Goal: Check status: Check status

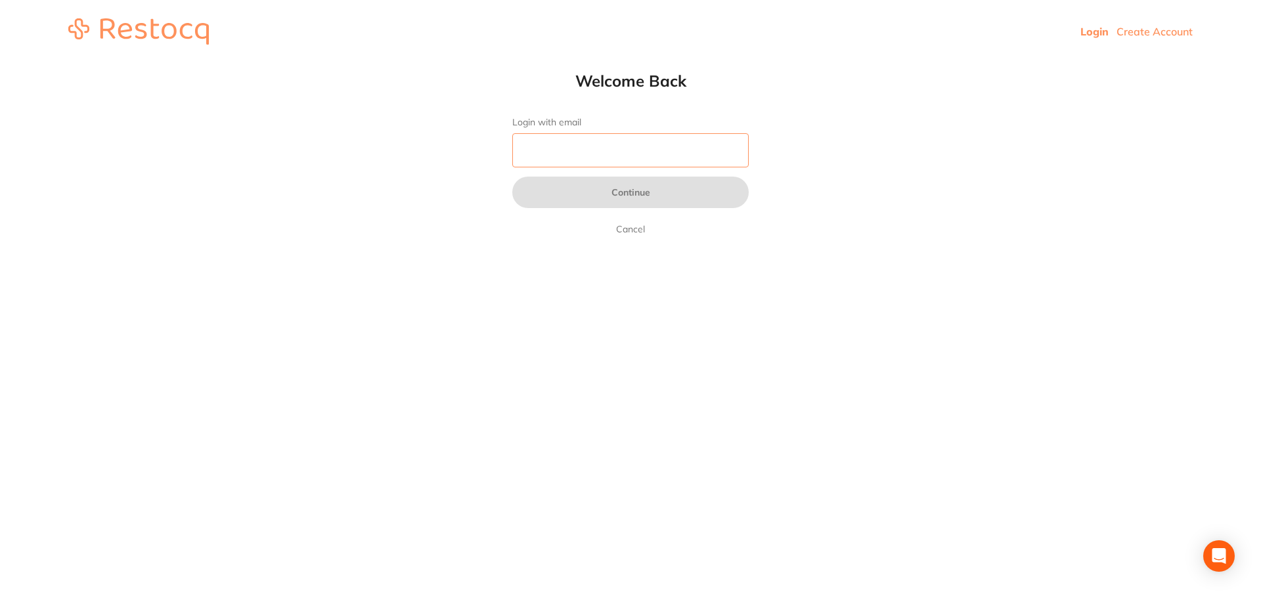
click at [638, 157] on input "Login with email" at bounding box center [630, 150] width 236 height 34
type input "[EMAIL_ADDRESS][DOMAIN_NAME]"
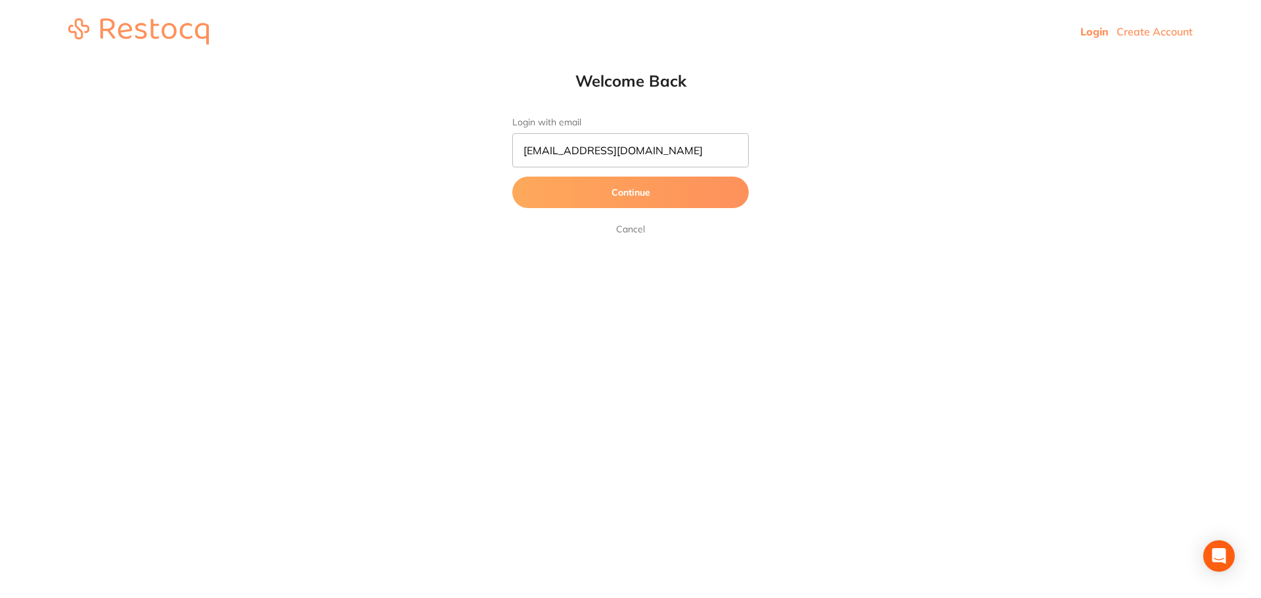
click at [586, 195] on button "Continue" at bounding box center [630, 193] width 236 height 32
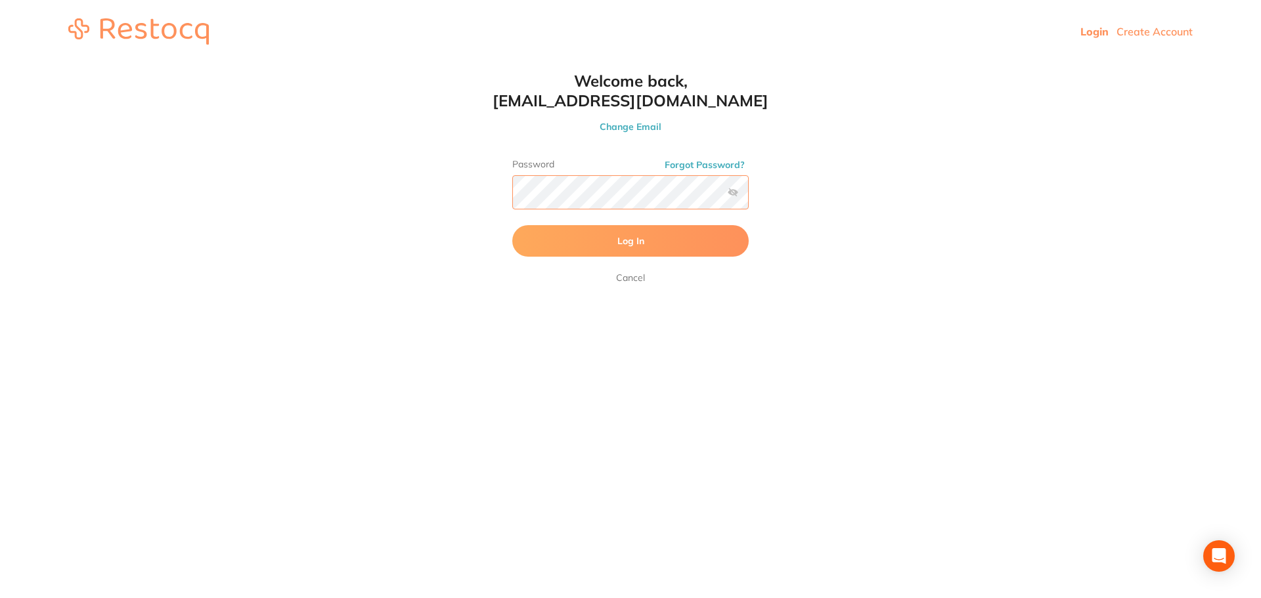
click at [512, 225] on button "Log In" at bounding box center [630, 241] width 236 height 32
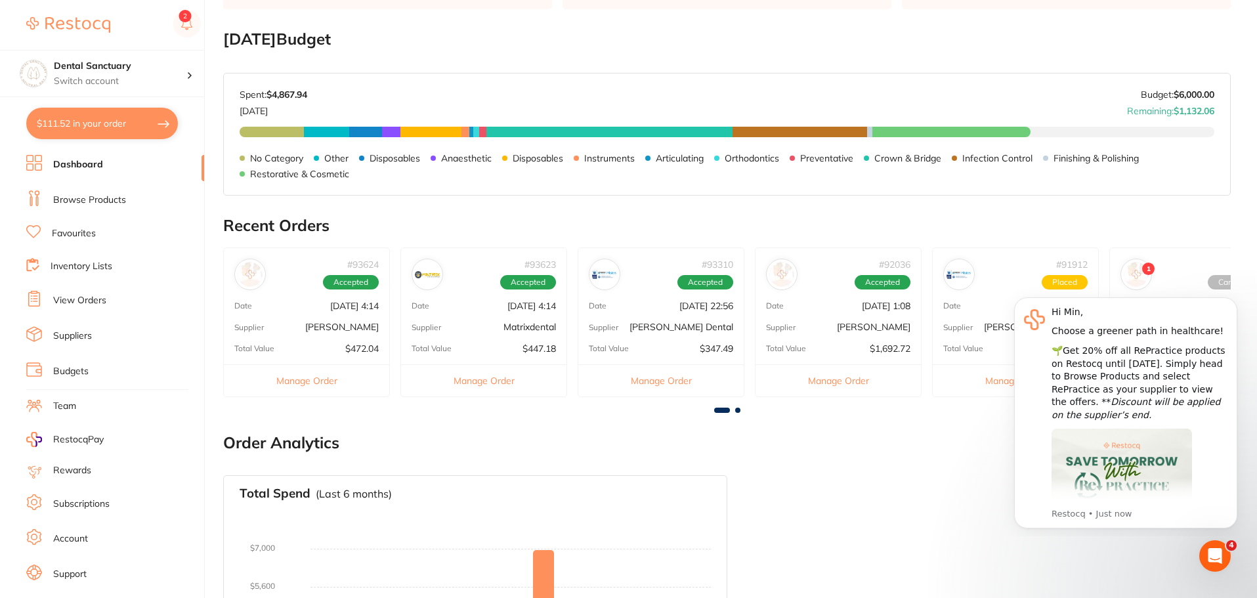
scroll to position [263, 0]
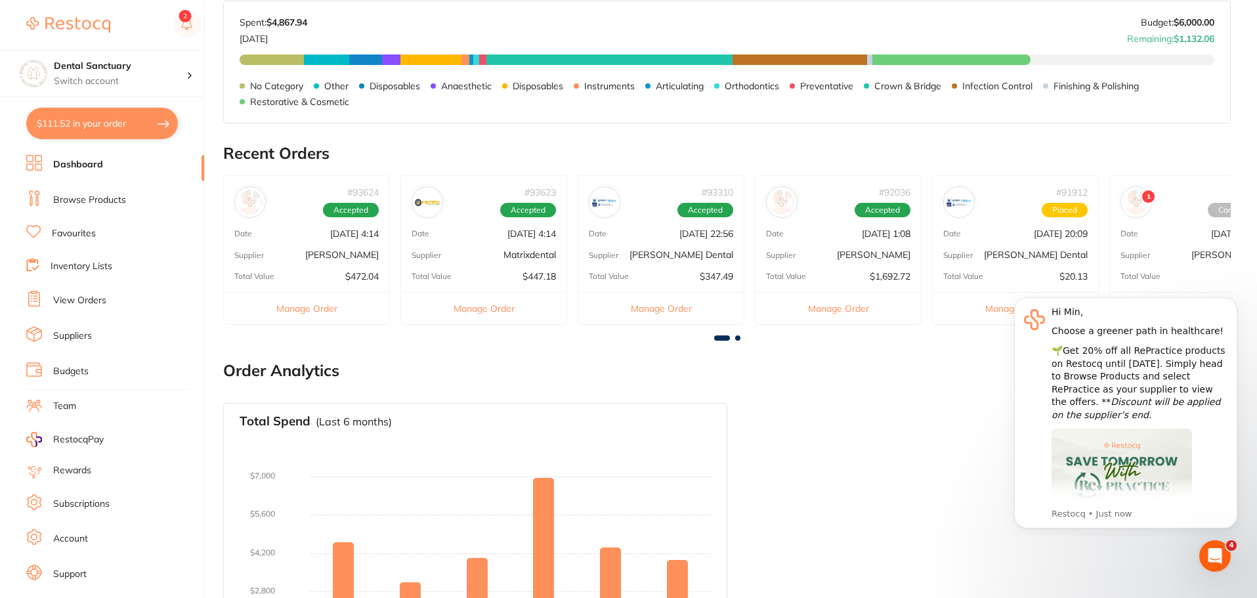
click at [78, 297] on link "View Orders" at bounding box center [79, 300] width 53 height 13
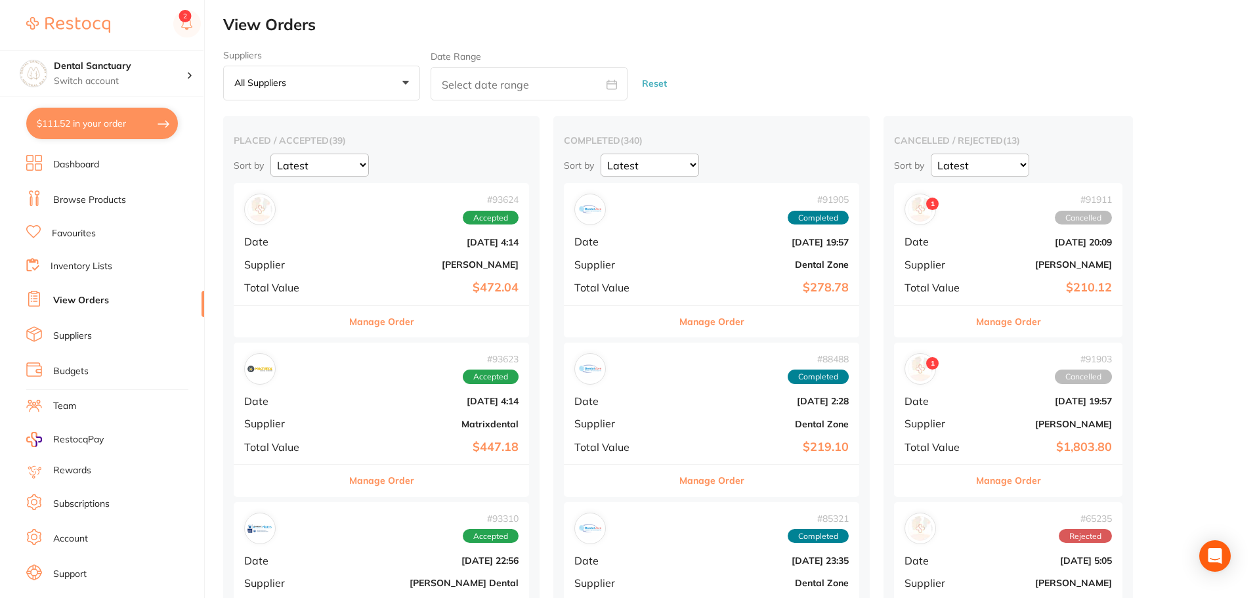
click at [412, 383] on div "# 93623 Accepted" at bounding box center [381, 369] width 274 height 32
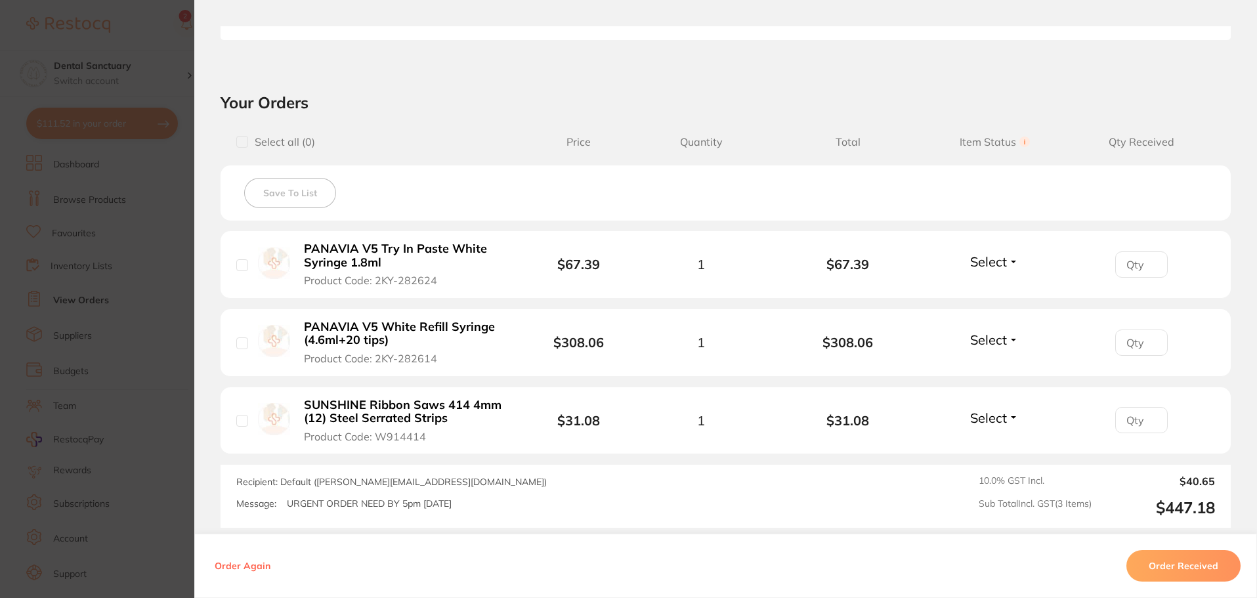
scroll to position [131, 0]
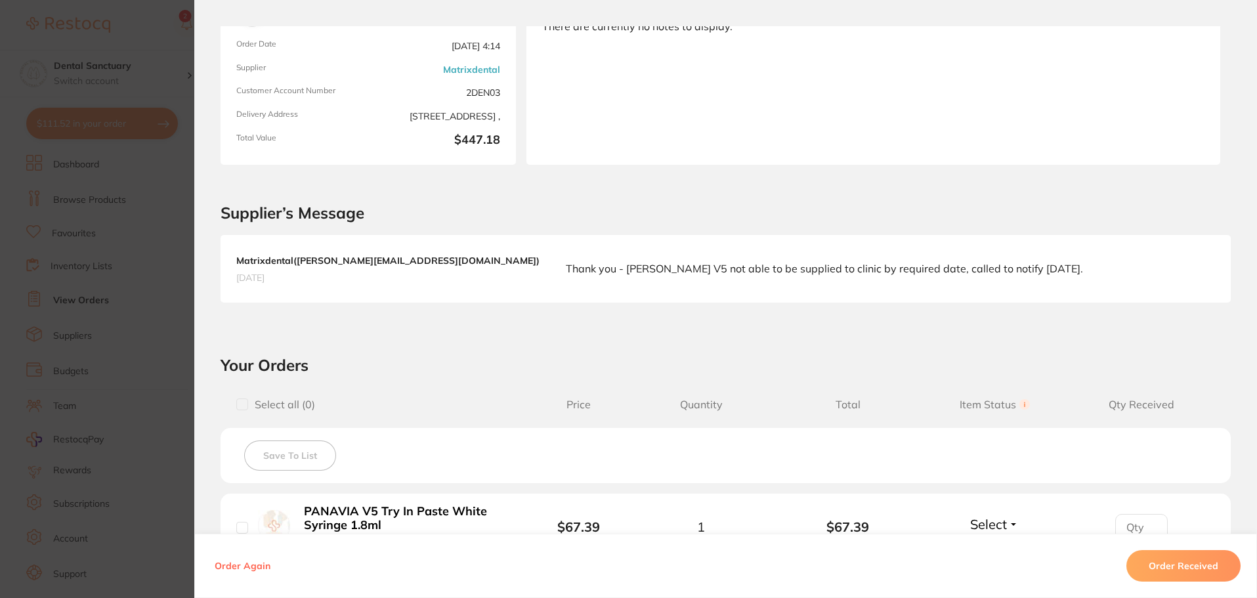
click at [116, 268] on section "Order ID: Restocq- 93623 Order Information Accepted Order Order Date [DATE] 4:1…" at bounding box center [628, 299] width 1257 height 598
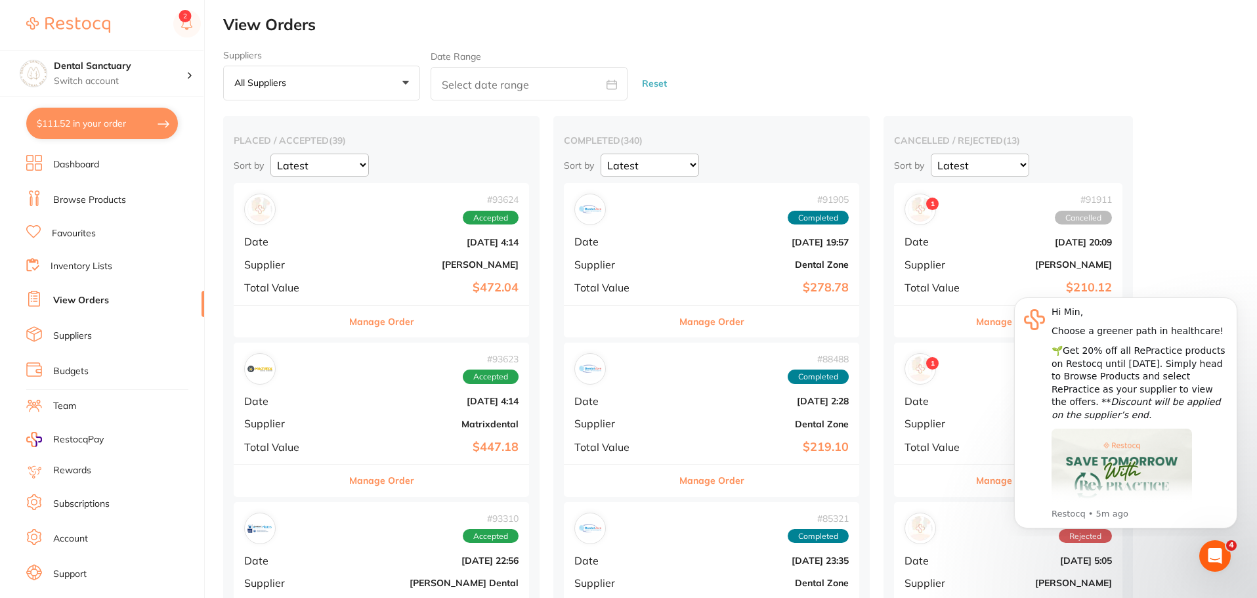
click at [343, 239] on b "[DATE] 4:14" at bounding box center [431, 242] width 176 height 11
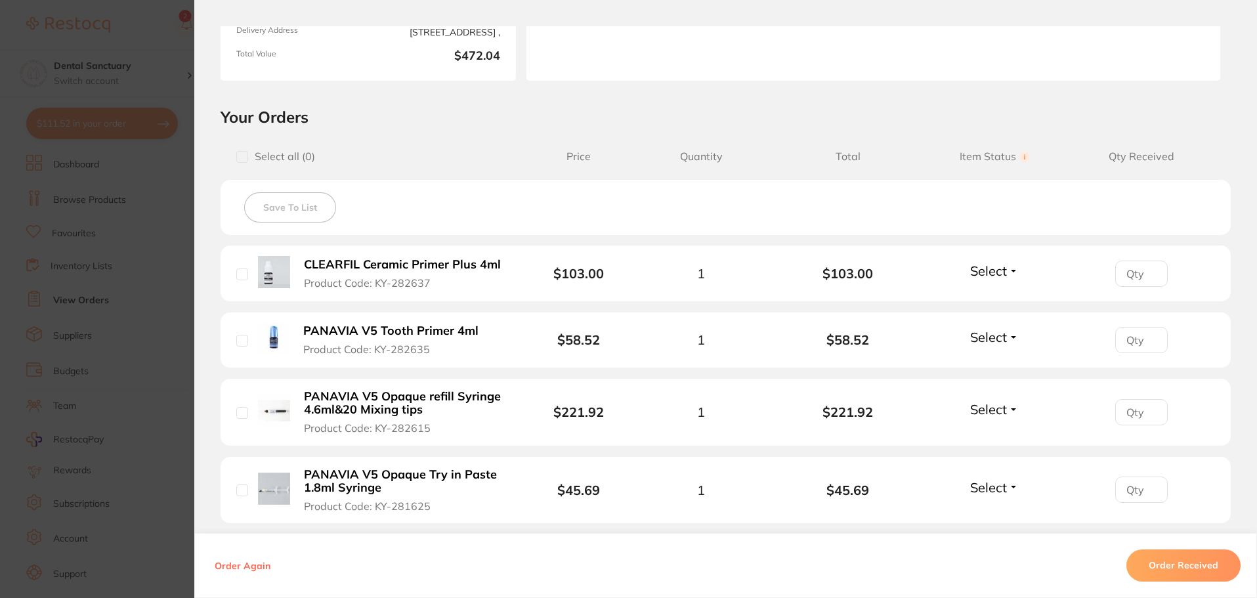
scroll to position [66, 0]
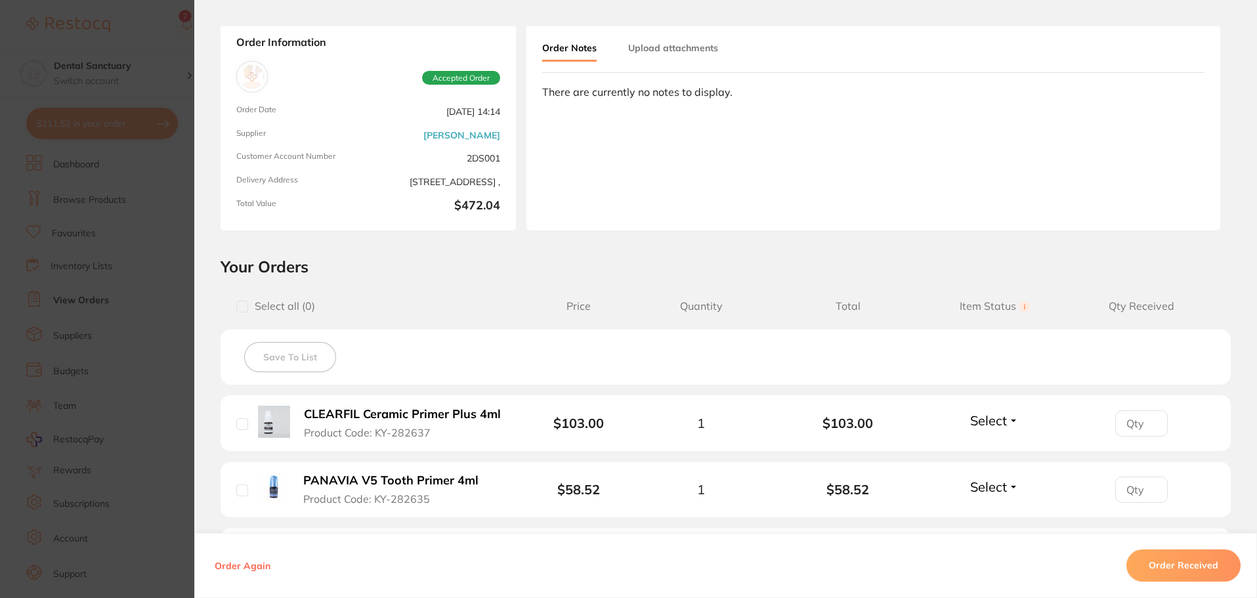
click at [141, 244] on section "Order ID: Restocq- 93624 Order Information Accepted Order Order Date [DATE] 14:…" at bounding box center [628, 299] width 1257 height 598
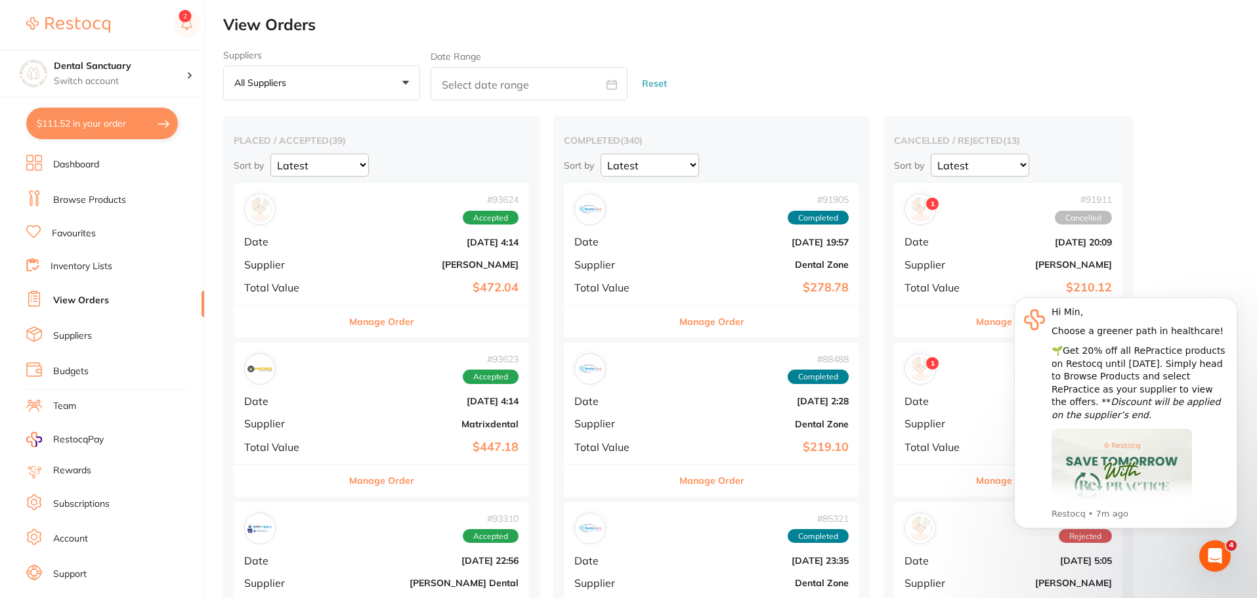
drag, startPoint x: 352, startPoint y: 420, endPoint x: 463, endPoint y: 417, distance: 111.0
click at [352, 420] on b "Matrixdental" at bounding box center [431, 424] width 176 height 11
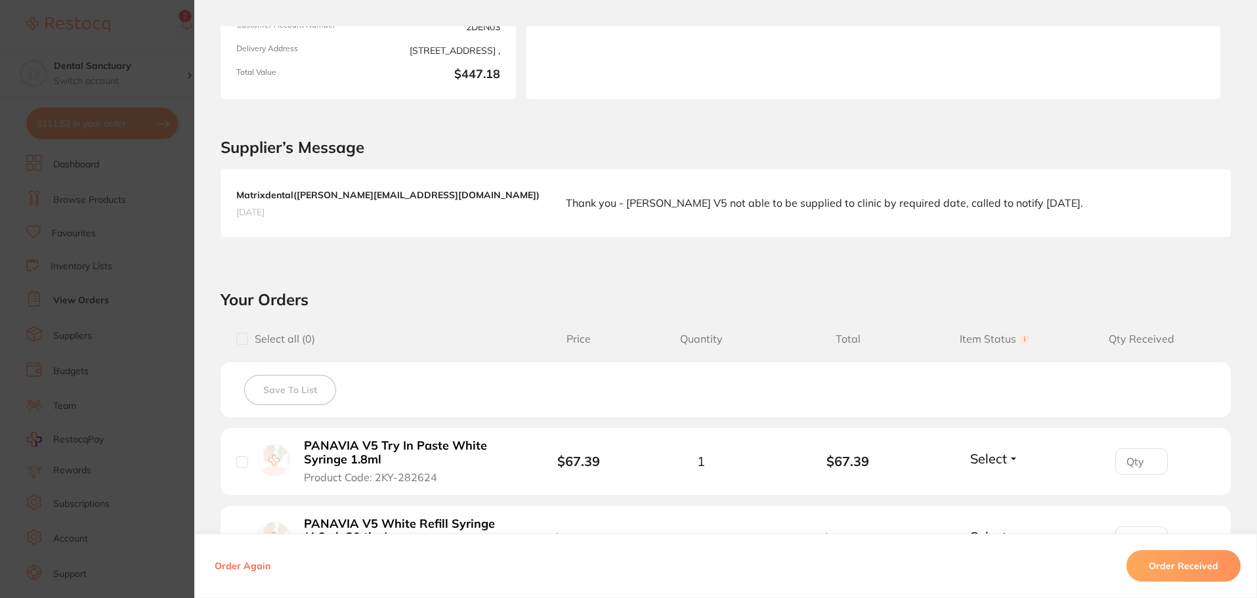
drag, startPoint x: 468, startPoint y: 462, endPoint x: 282, endPoint y: 440, distance: 187.1
click at [282, 440] on div "PANAVIA V5 Try In Paste White Syringe 1.8ml Product Code: 2KY-282624" at bounding box center [383, 462] width 294 height 46
